Goal: Navigation & Orientation: Find specific page/section

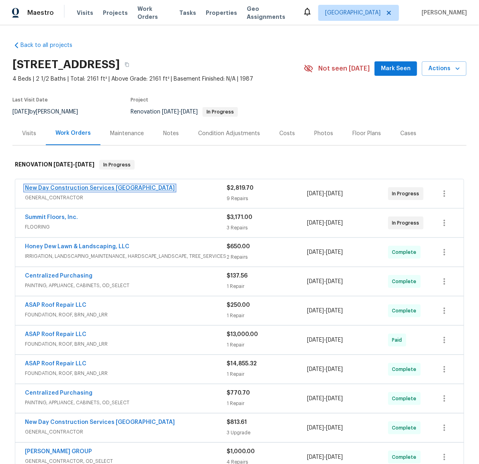
click at [82, 189] on link "New Day Construction Services [GEOGRAPHIC_DATA]" at bounding box center [100, 188] width 150 height 6
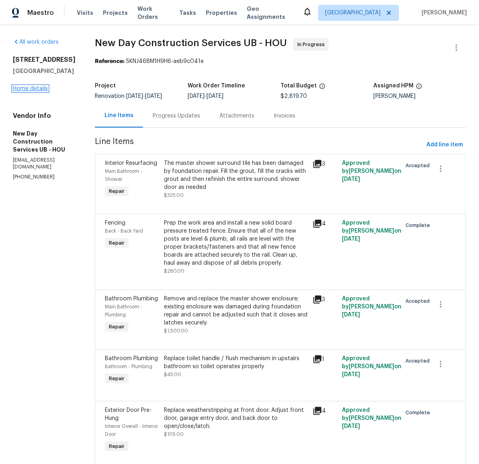
click at [39, 92] on link "Home details" at bounding box center [30, 89] width 35 height 6
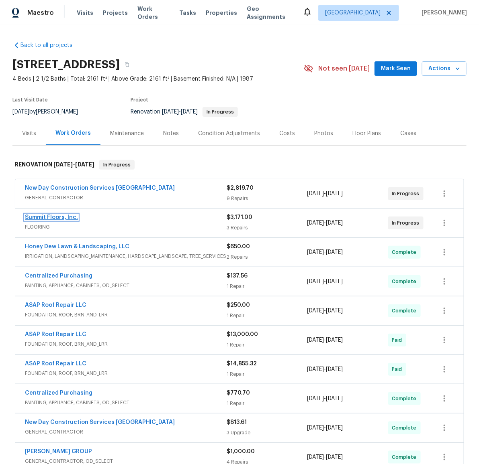
click at [50, 216] on link "Summit Floors, Inc." at bounding box center [51, 218] width 53 height 6
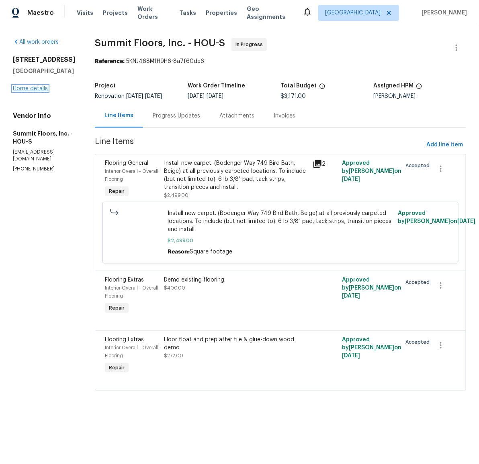
click at [39, 92] on link "Home details" at bounding box center [30, 89] width 35 height 6
